Goal: Task Accomplishment & Management: Use online tool/utility

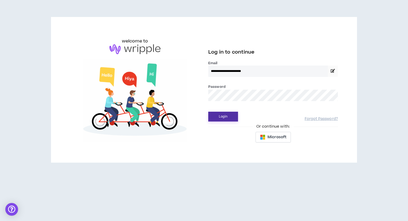
click at [224, 115] on button "Login" at bounding box center [223, 117] width 30 height 10
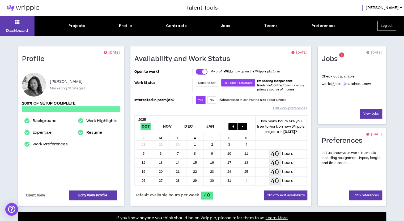
click at [362, 83] on link "1" at bounding box center [363, 84] width 2 height 5
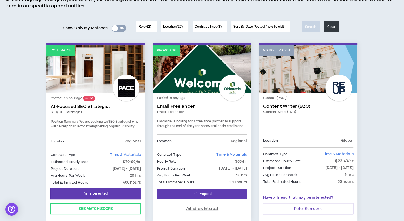
scroll to position [53, 0]
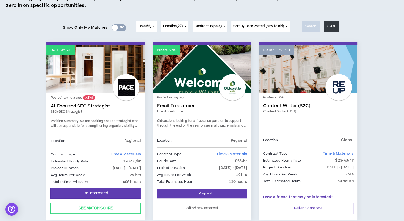
click at [228, 111] on link "Email Freelancer" at bounding box center [202, 111] width 90 height 5
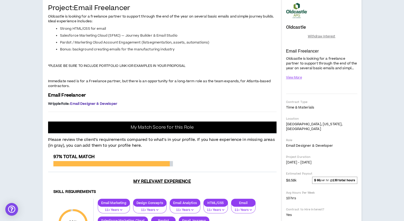
scroll to position [89, 0]
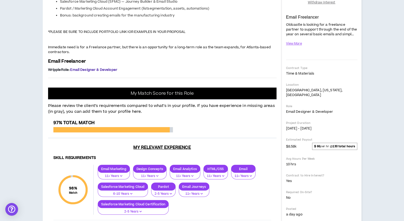
click at [283, 137] on div "Oldcastle Email Freelancer Hide Details Withdraw Interest Oldcastle is looking …" at bounding box center [322, 94] width 80 height 266
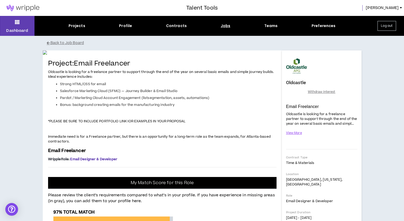
scroll to position [0, 0]
click at [69, 42] on button "Back to Job Board" at bounding box center [206, 42] width 319 height 9
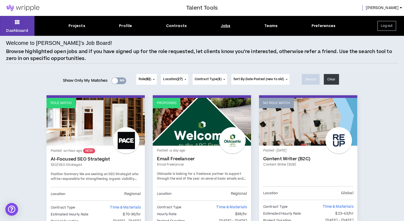
click at [392, 28] on button "Log out" at bounding box center [386, 26] width 19 height 10
